Goal: Transaction & Acquisition: Subscribe to service/newsletter

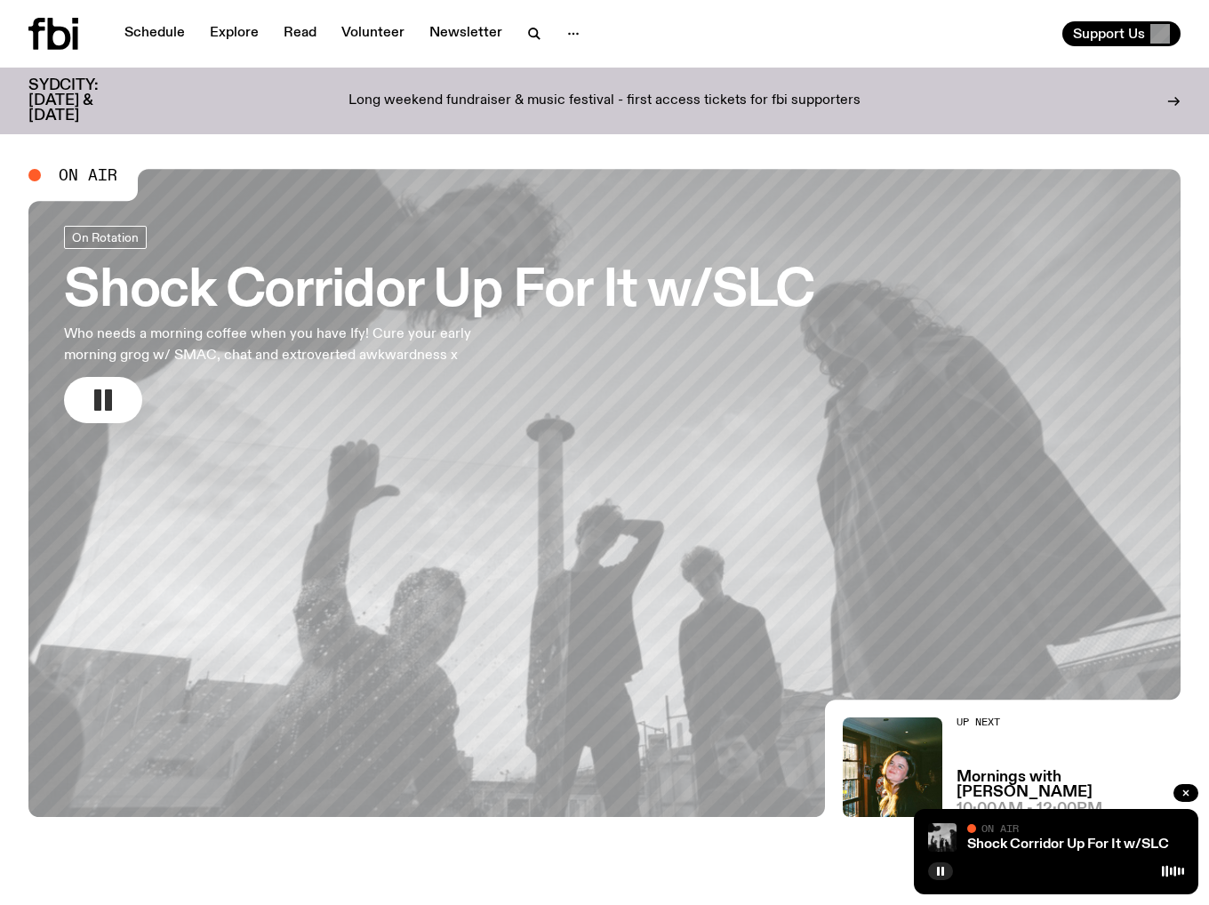
click at [95, 390] on rect "button" at bounding box center [97, 399] width 7 height 21
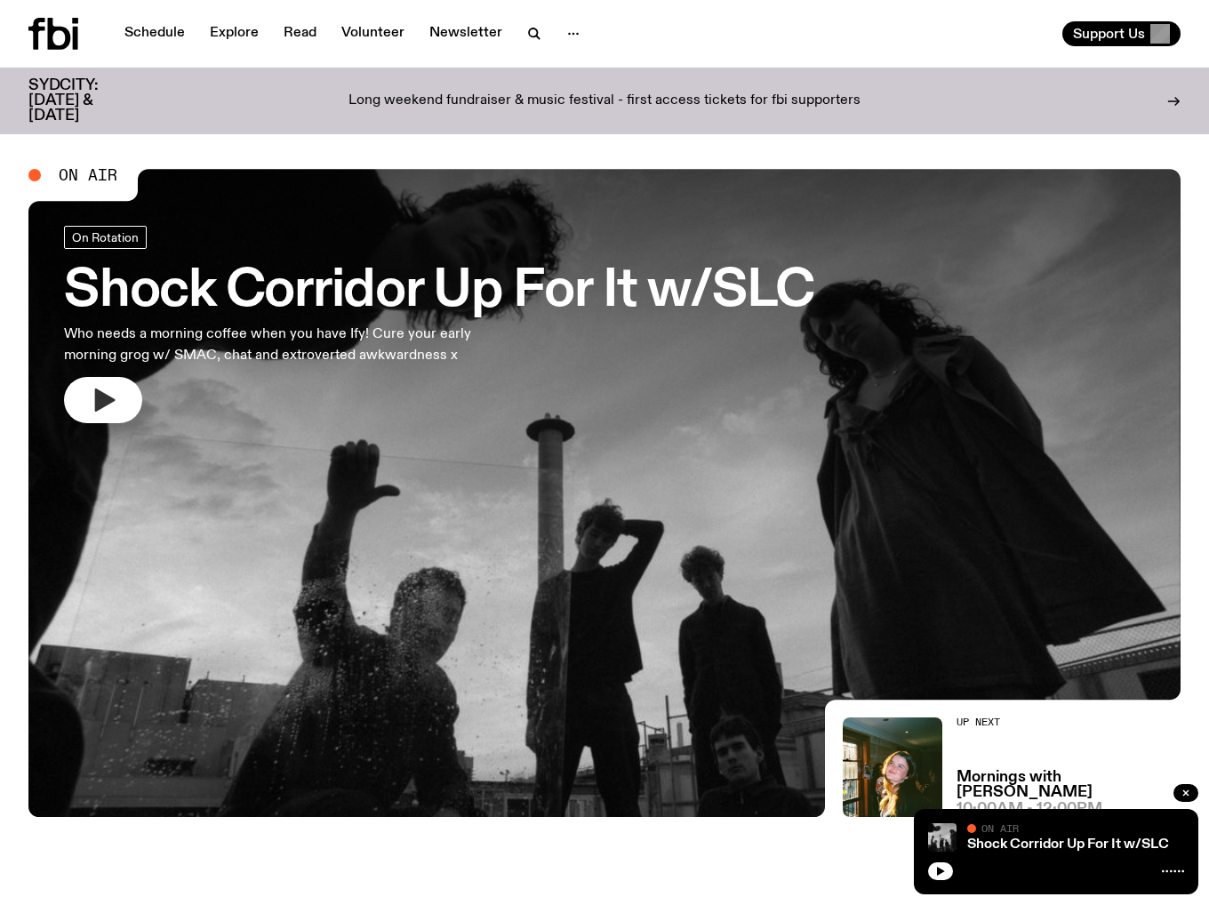
click at [96, 392] on icon "button" at bounding box center [105, 399] width 20 height 23
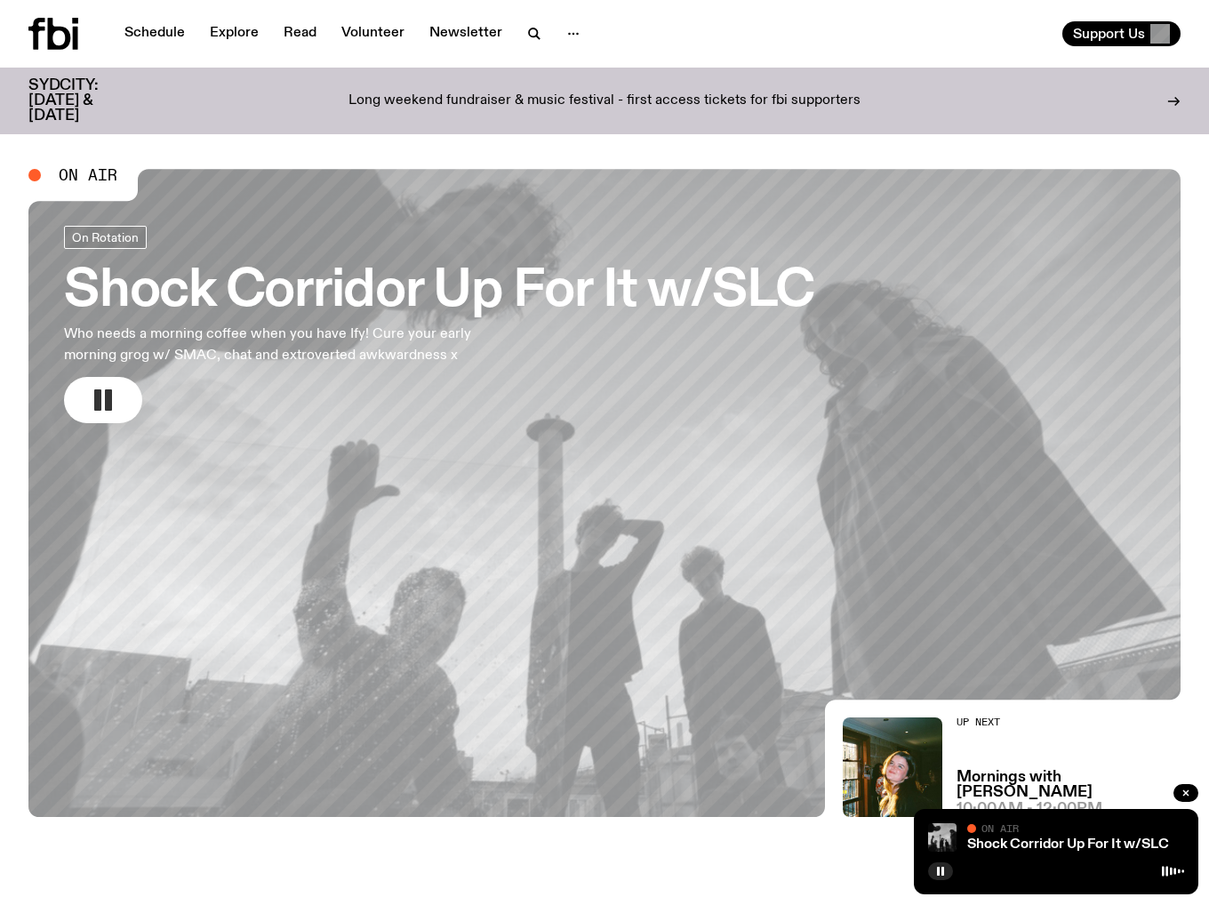
click at [117, 391] on button "button" at bounding box center [103, 400] width 78 height 46
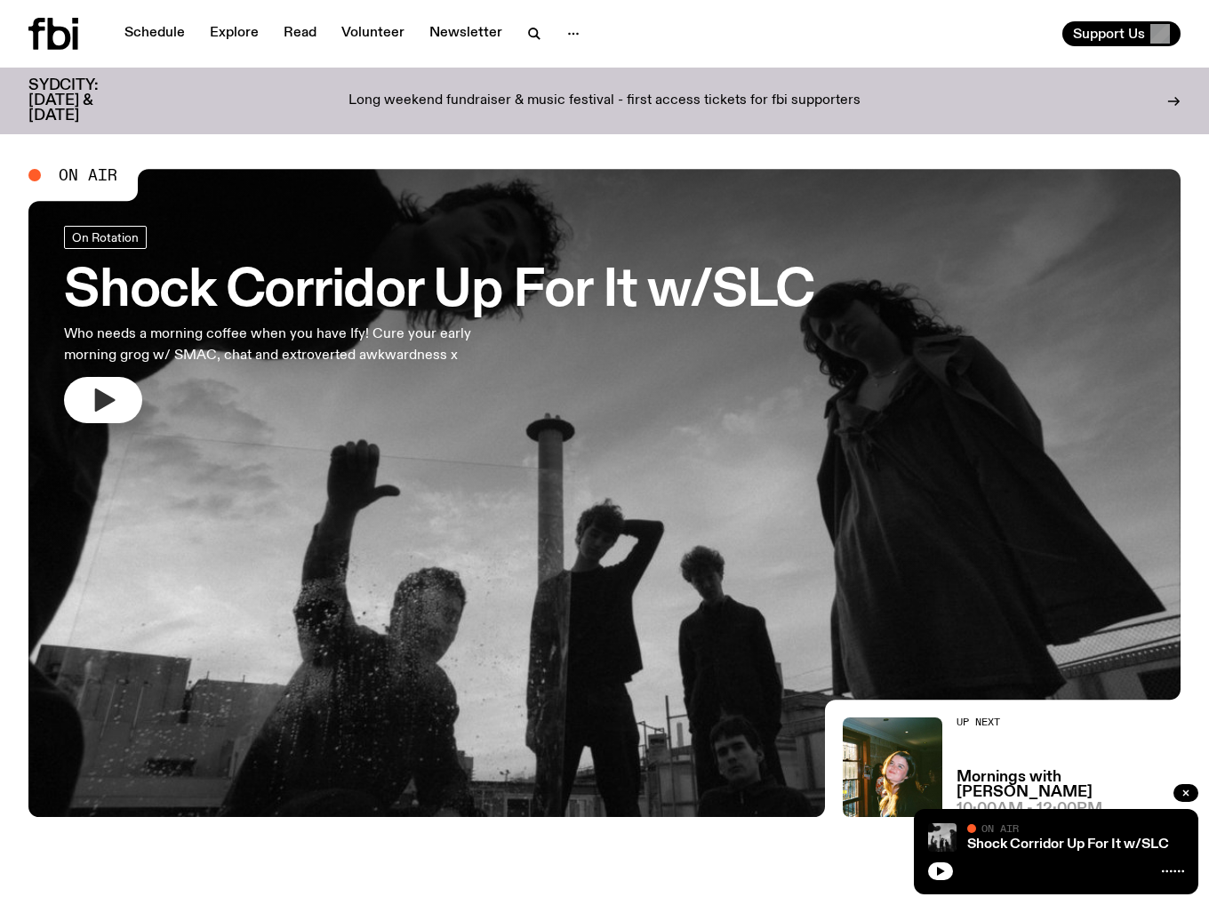
click at [100, 412] on icon "button" at bounding box center [103, 400] width 28 height 28
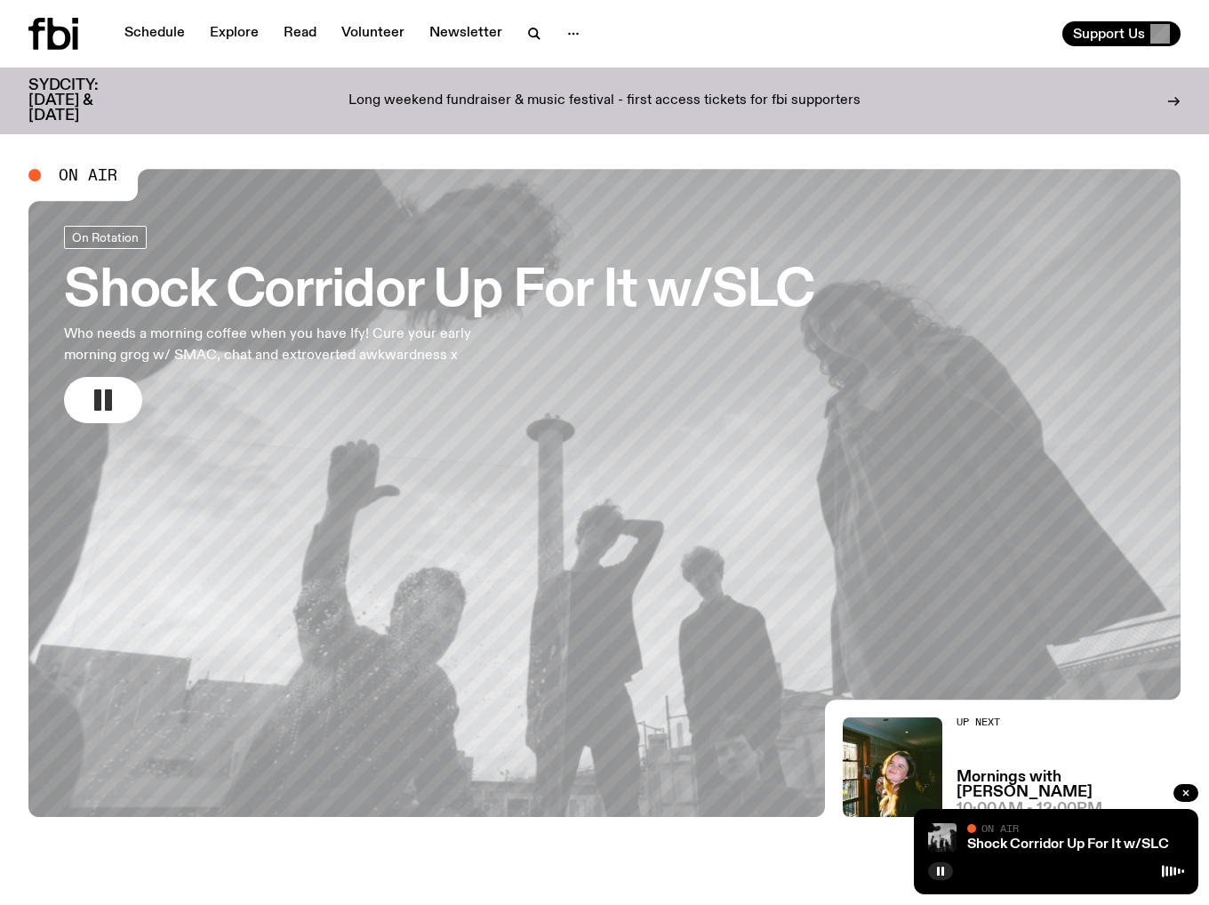
click at [115, 394] on button "button" at bounding box center [103, 400] width 78 height 46
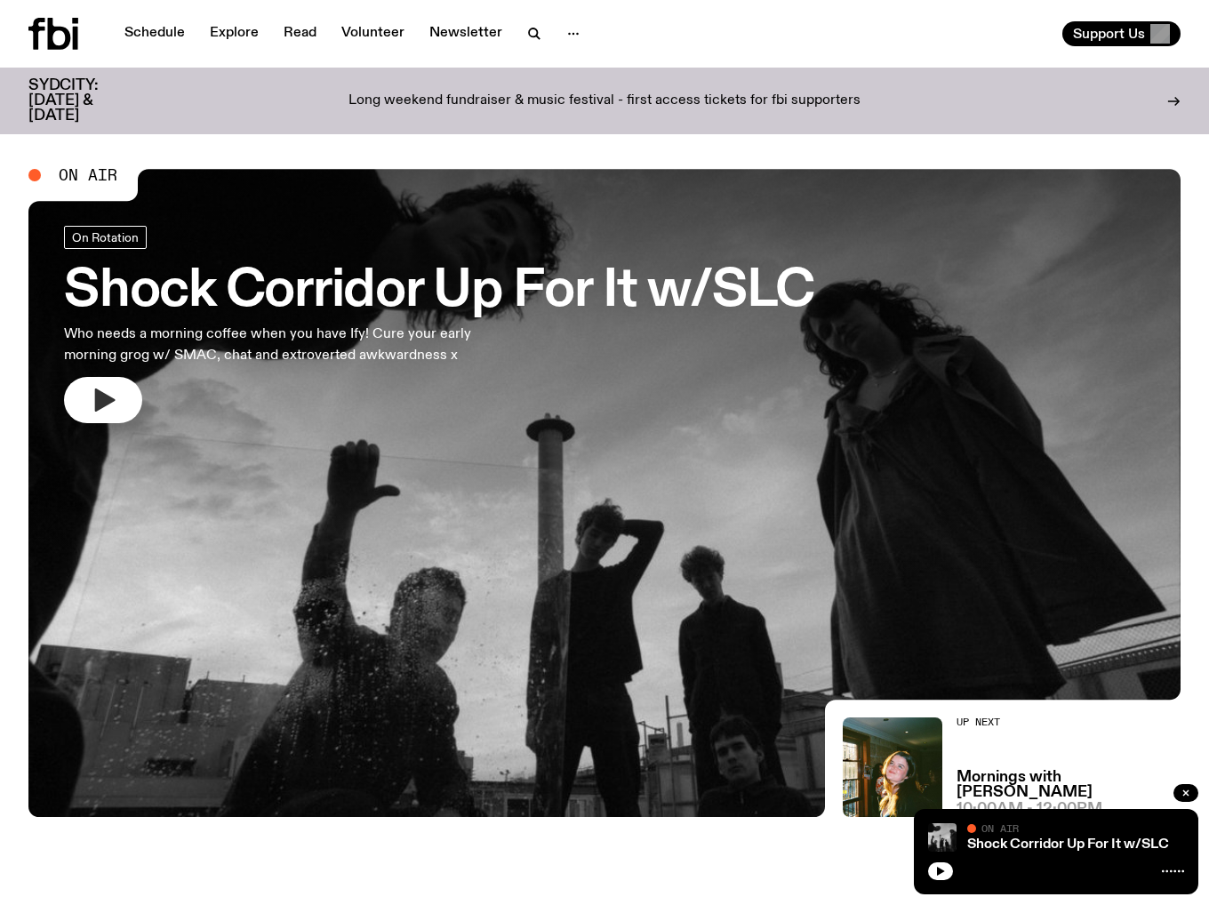
click at [108, 412] on button "button" at bounding box center [103, 400] width 78 height 46
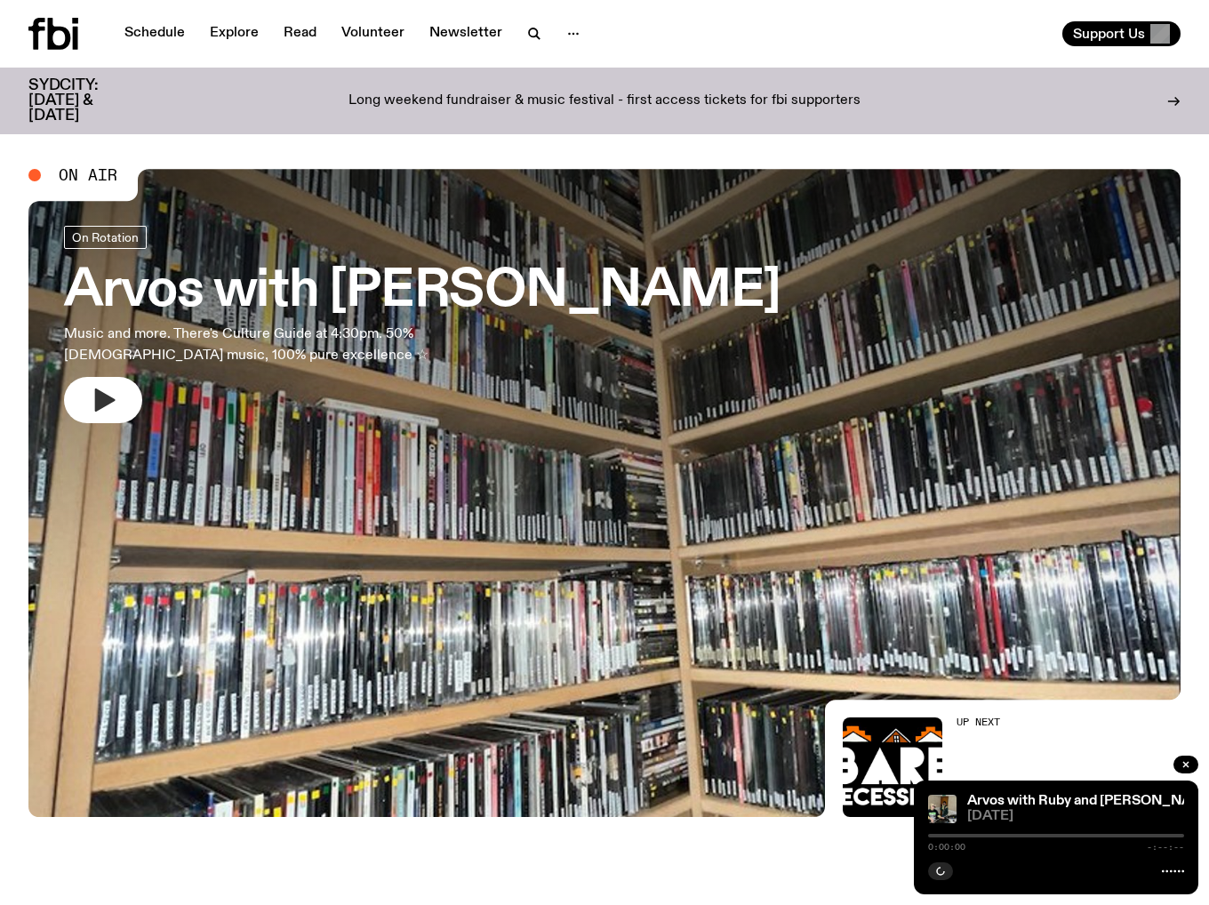
click at [103, 391] on icon "button" at bounding box center [103, 400] width 28 height 28
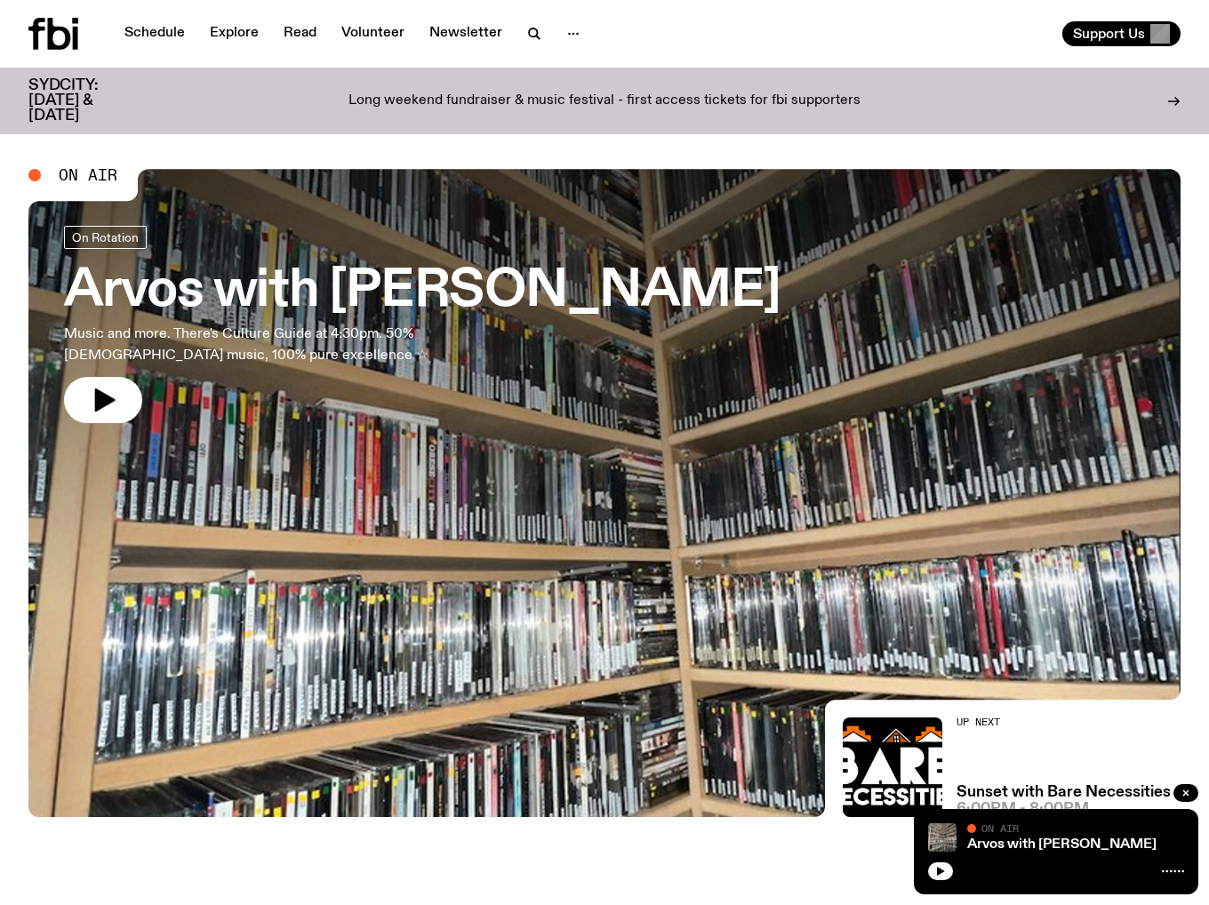
drag, startPoint x: 117, startPoint y: 414, endPoint x: 213, endPoint y: 337, distance: 123.3
click at [116, 414] on button "button" at bounding box center [103, 400] width 78 height 46
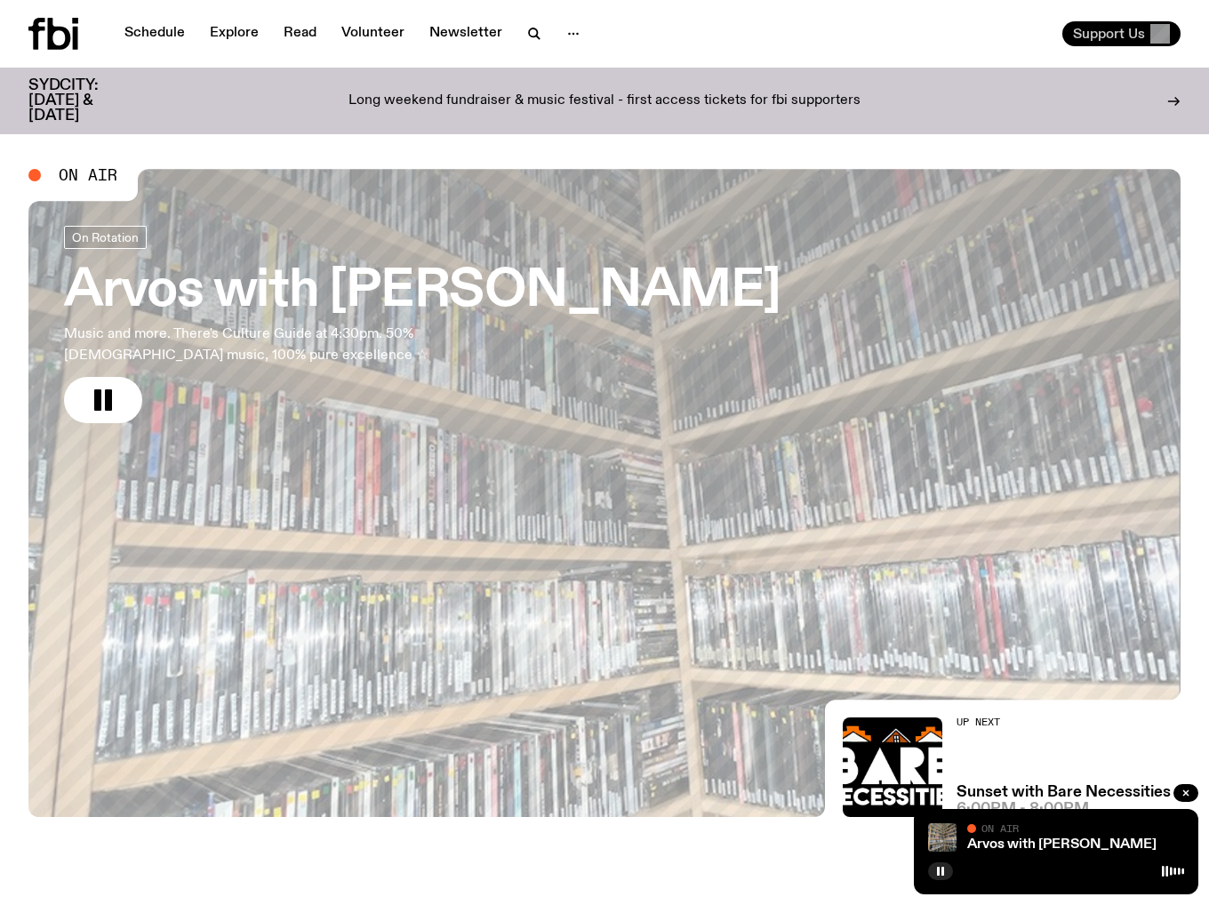
click at [1098, 34] on span "Support Us" at bounding box center [1109, 34] width 72 height 16
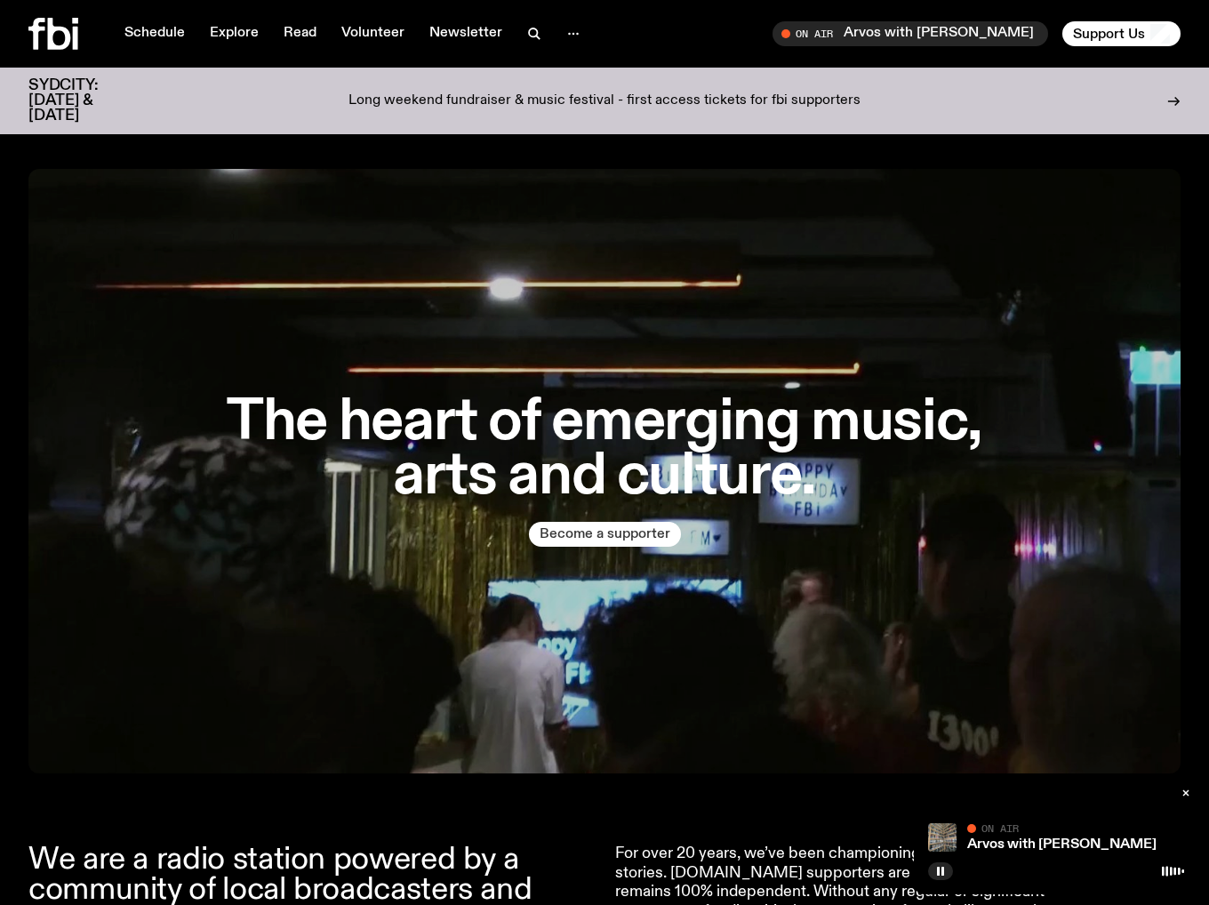
click at [629, 539] on button "Become a supporter" at bounding box center [605, 534] width 152 height 25
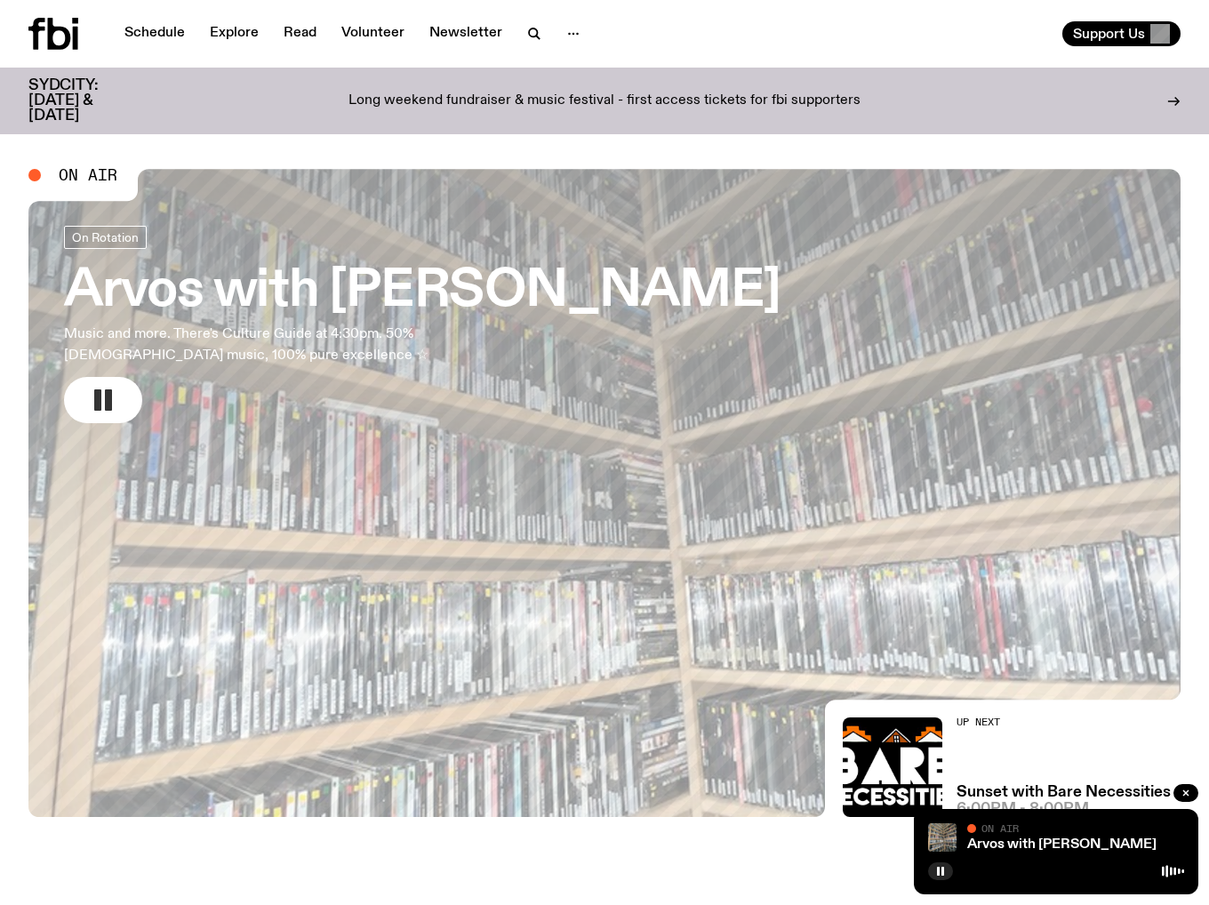
click at [122, 396] on button "button" at bounding box center [103, 400] width 78 height 46
